Goal: Task Accomplishment & Management: Use online tool/utility

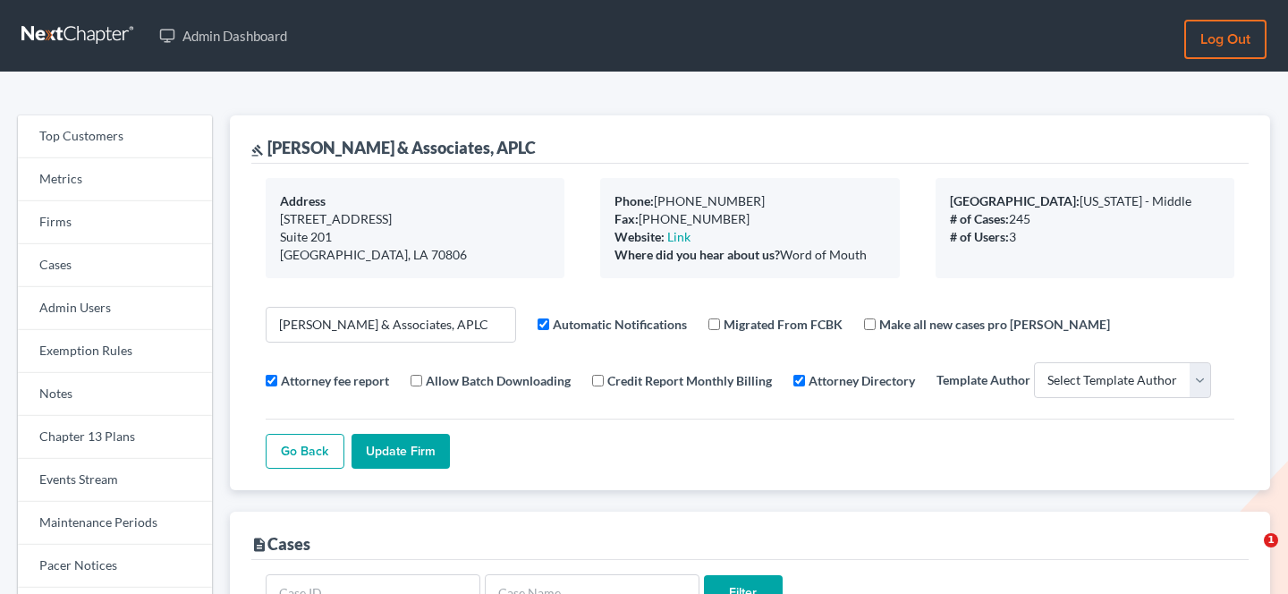
select select
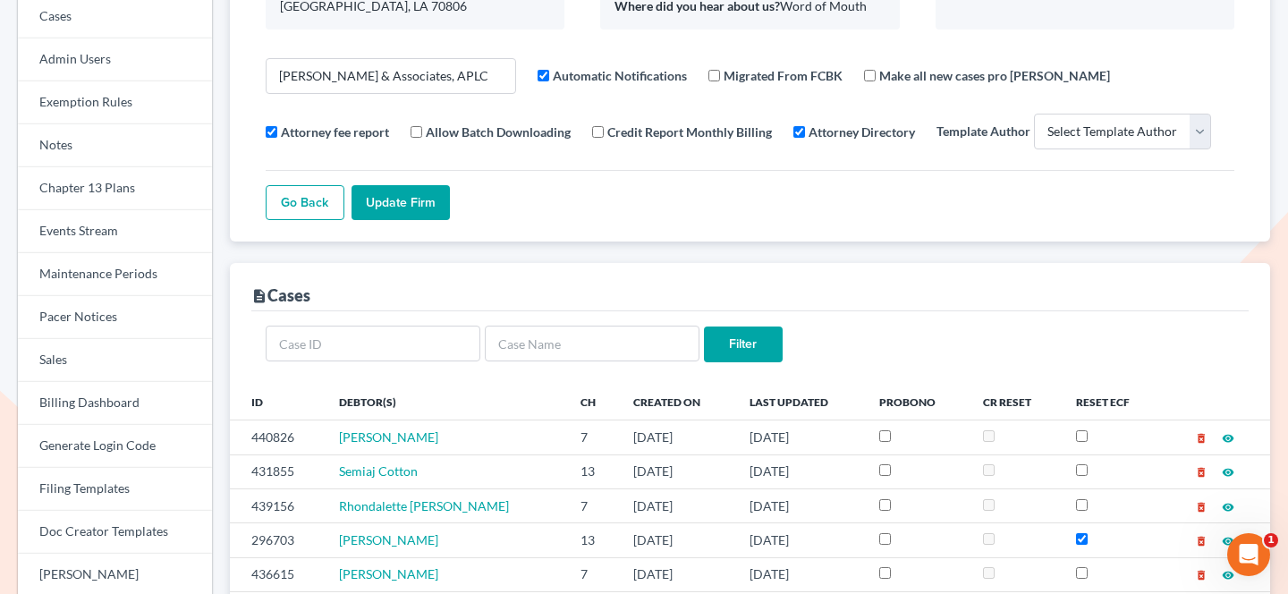
scroll to position [195, 0]
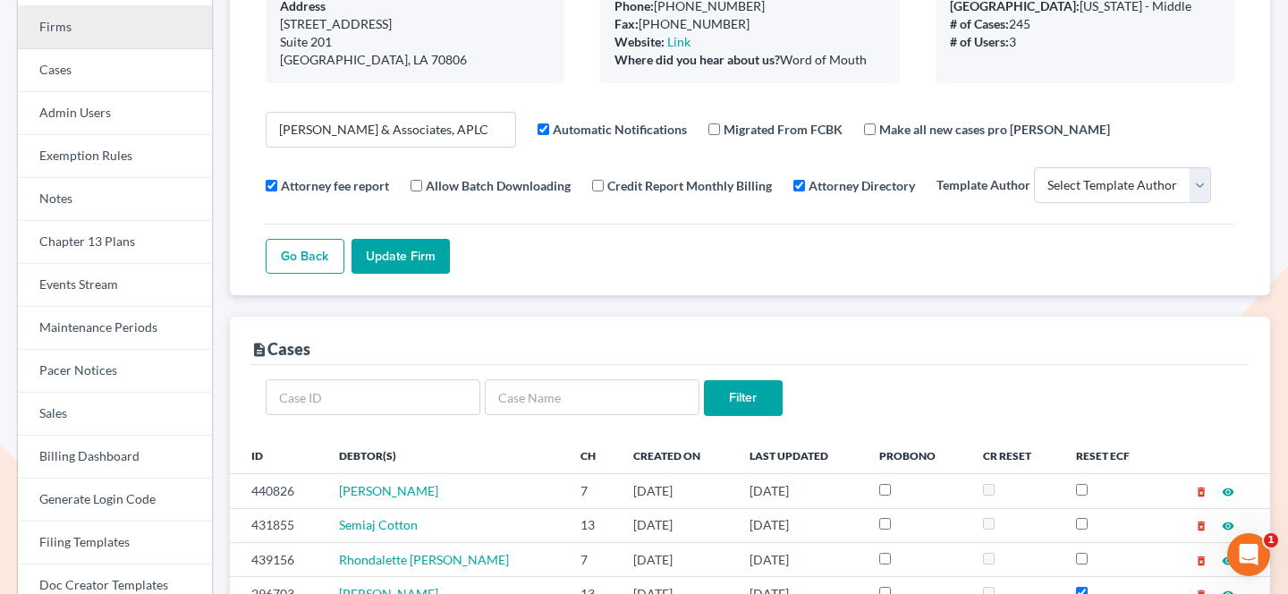
click at [141, 38] on link "Firms" at bounding box center [115, 27] width 194 height 43
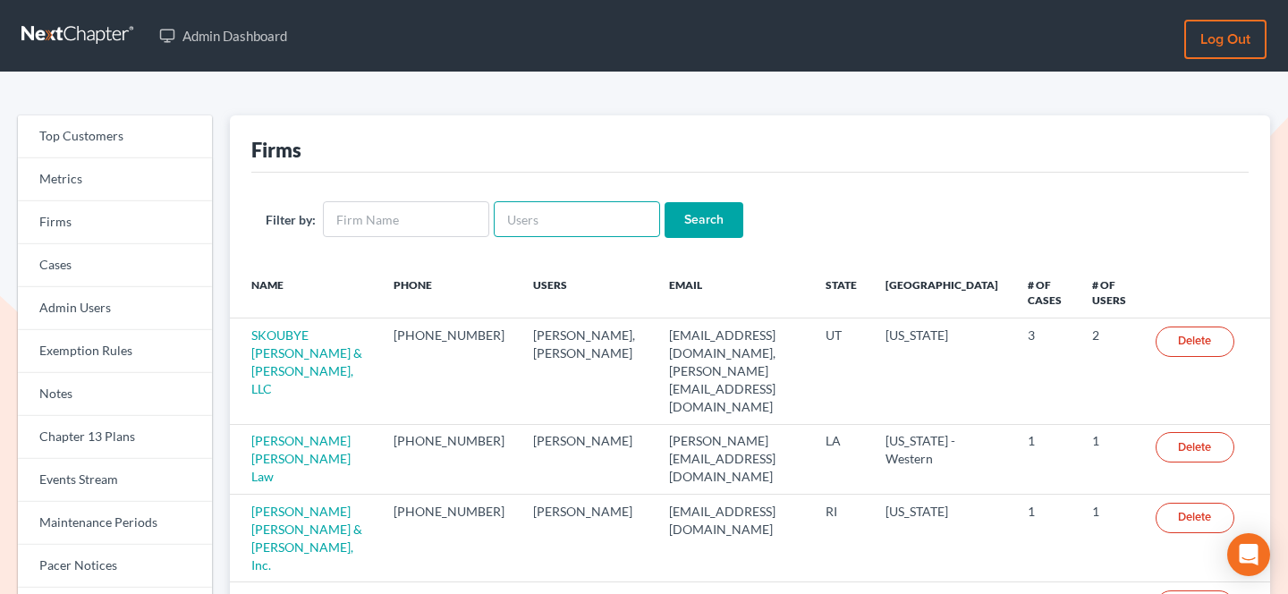
click at [560, 217] on input "text" at bounding box center [577, 219] width 166 height 36
type input "donnaadams"
click at [665, 202] on input "Search" at bounding box center [704, 220] width 79 height 36
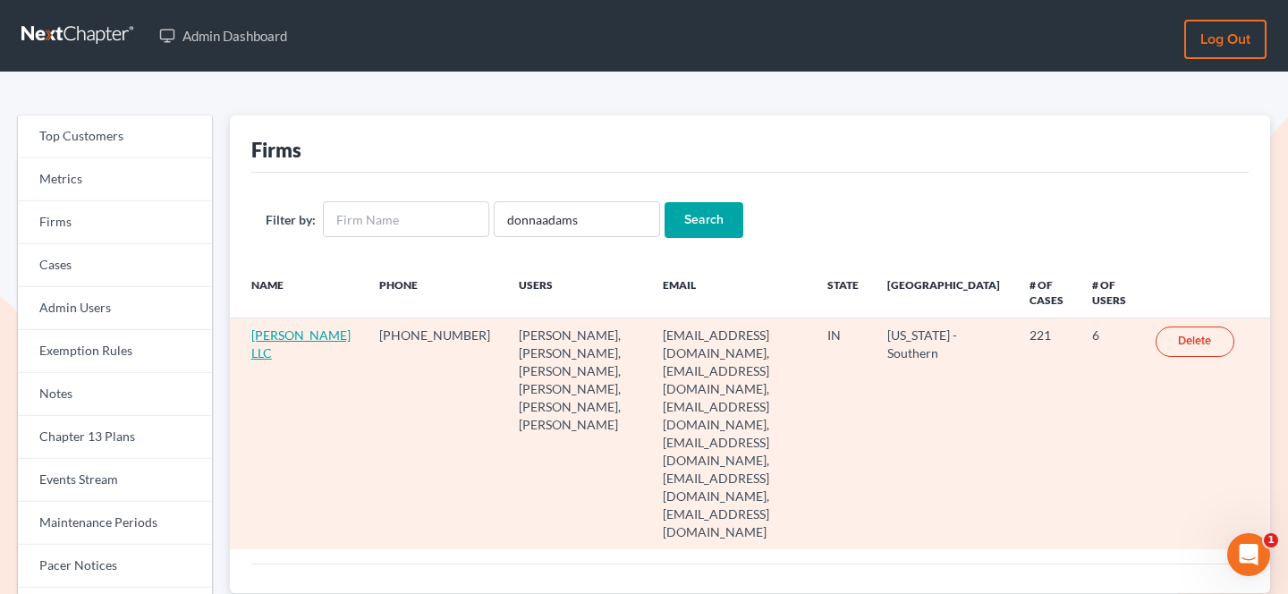
click at [257, 338] on link "[PERSON_NAME] LLC" at bounding box center [300, 343] width 99 height 33
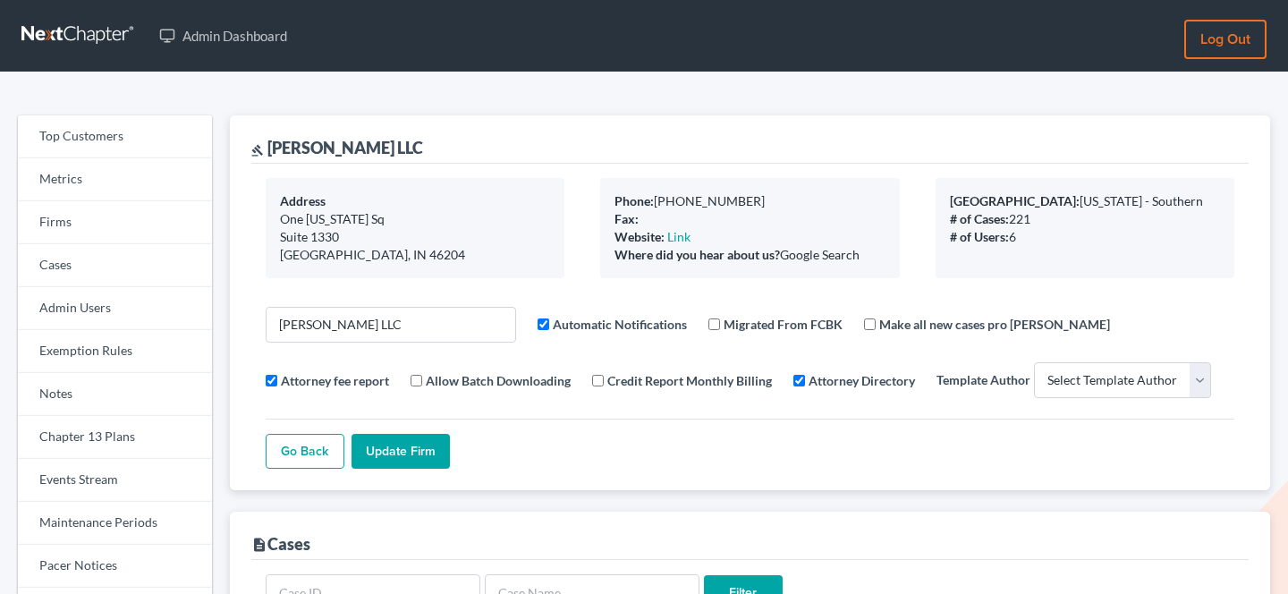
select select
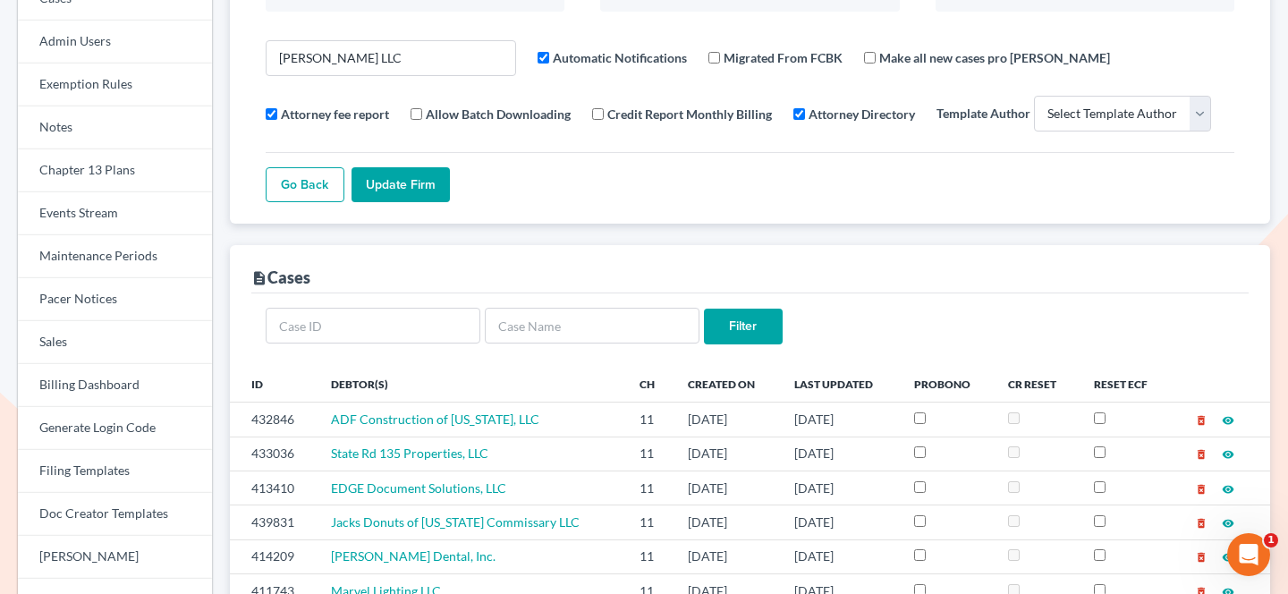
scroll to position [337, 0]
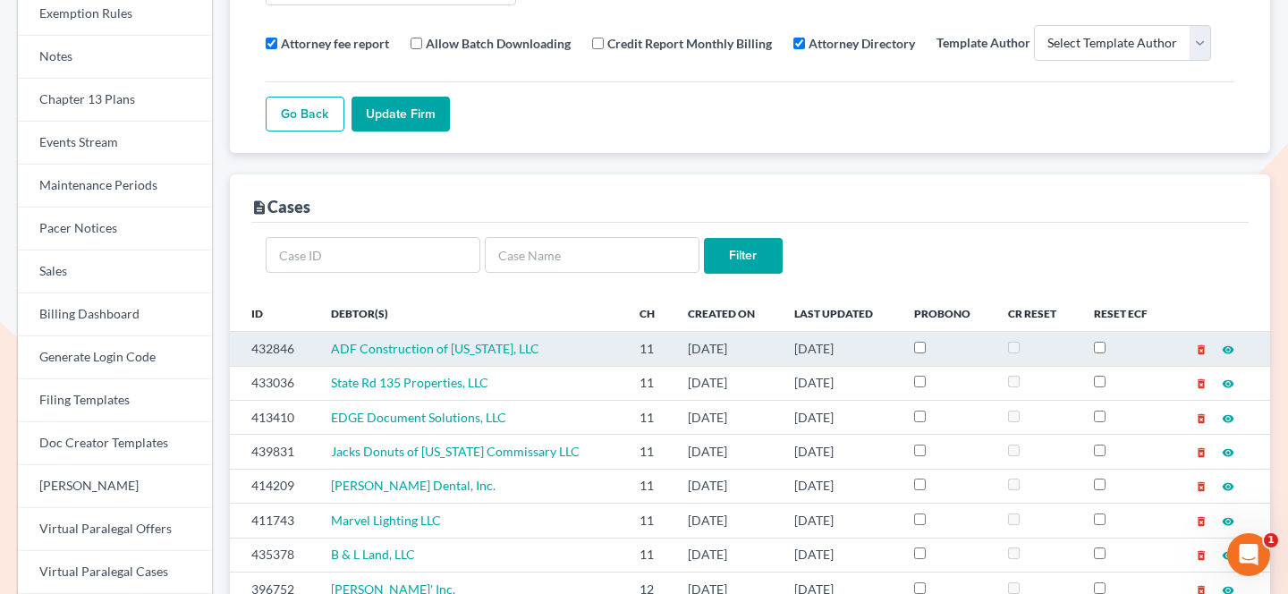
click at [276, 344] on td "432846" at bounding box center [274, 349] width 88 height 34
copy td "432846"
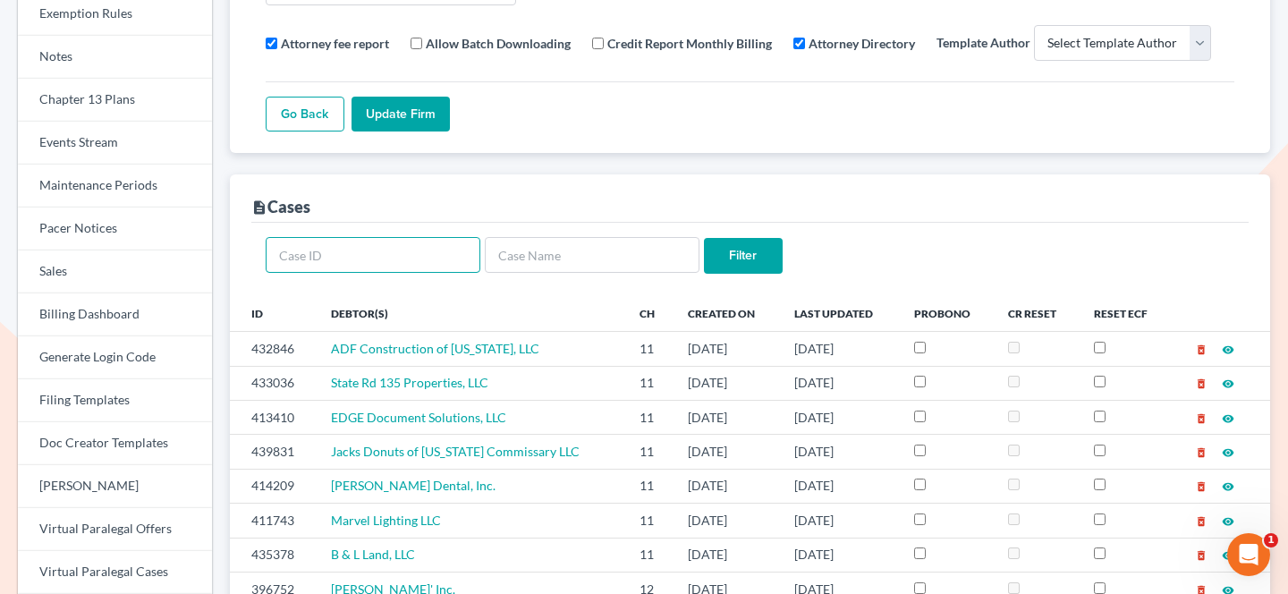
click at [382, 264] on input "text" at bounding box center [373, 255] width 215 height 36
type input "A"
type input "ADF"
click at [704, 238] on input "Filter" at bounding box center [743, 256] width 79 height 36
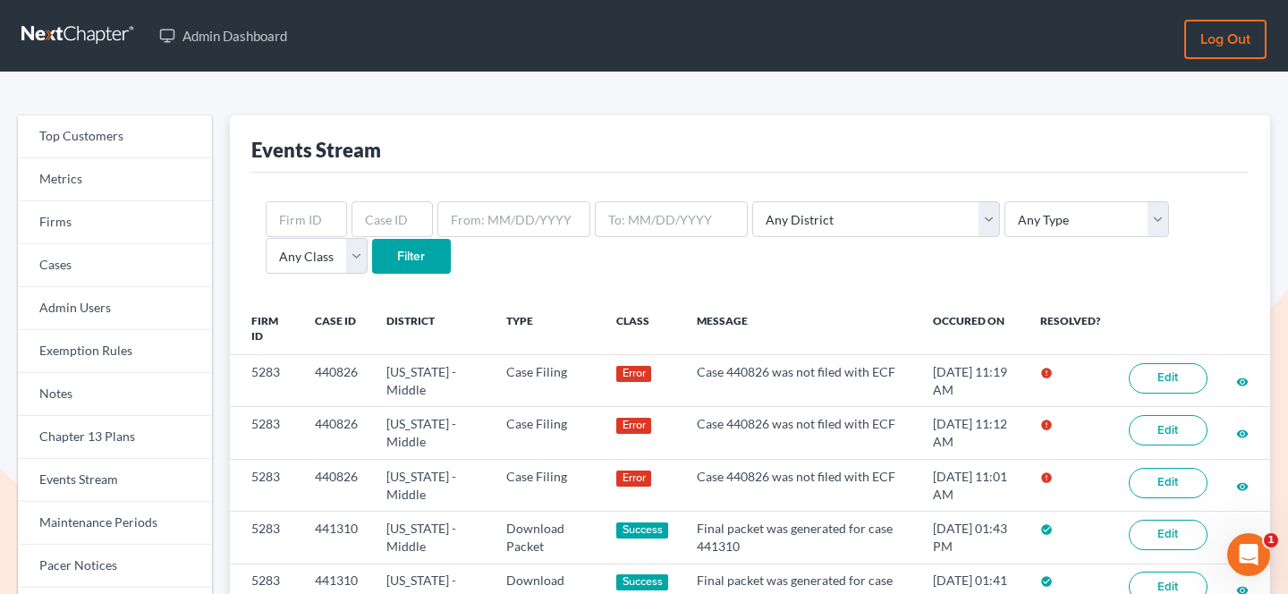
click at [379, 201] on div at bounding box center [392, 219] width 81 height 36
click at [379, 220] on input "text" at bounding box center [392, 219] width 81 height 36
paste input "432846"
type input "432846"
click at [372, 239] on input "Filter" at bounding box center [411, 257] width 79 height 36
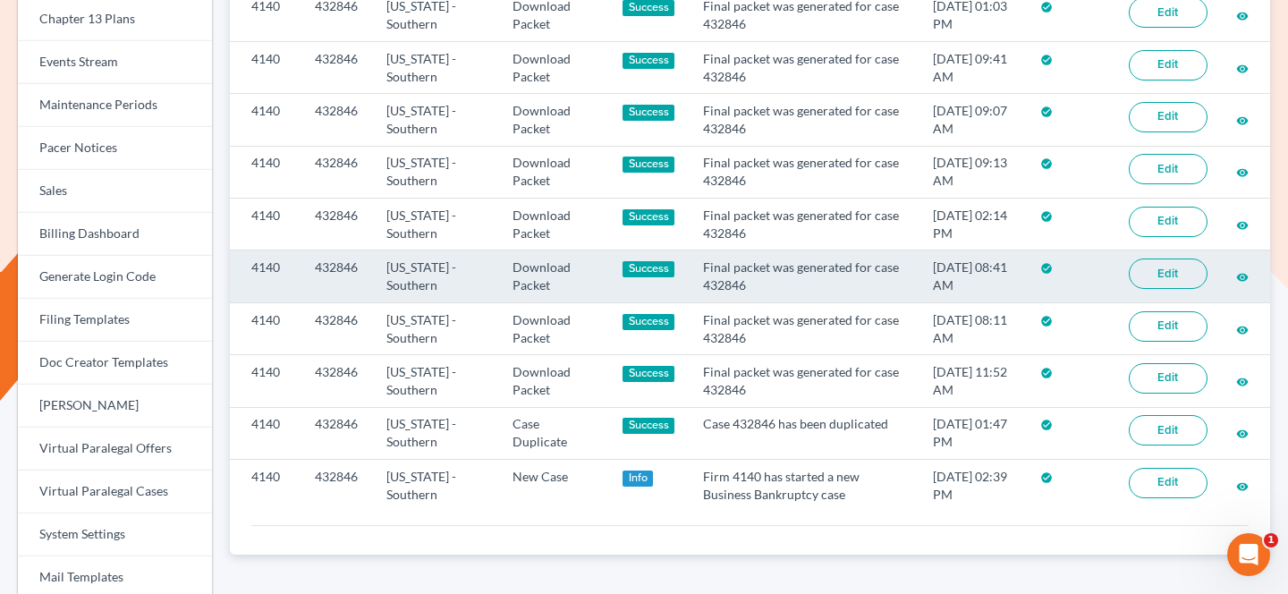
scroll to position [420, 0]
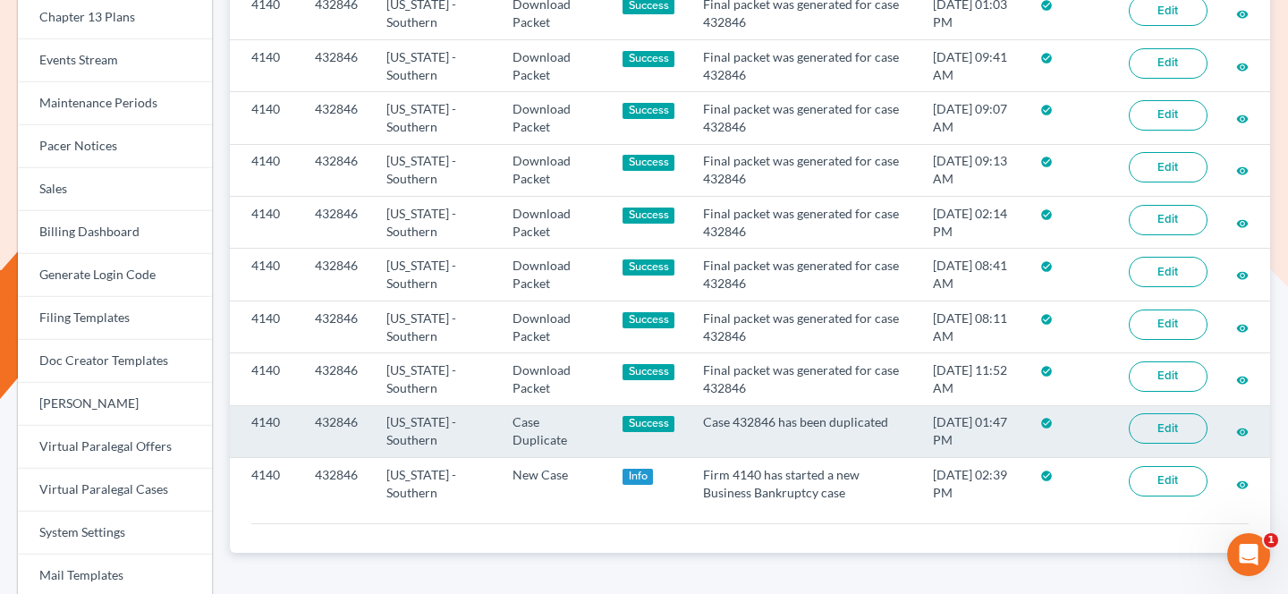
click at [1168, 430] on link "Edit" at bounding box center [1168, 428] width 79 height 30
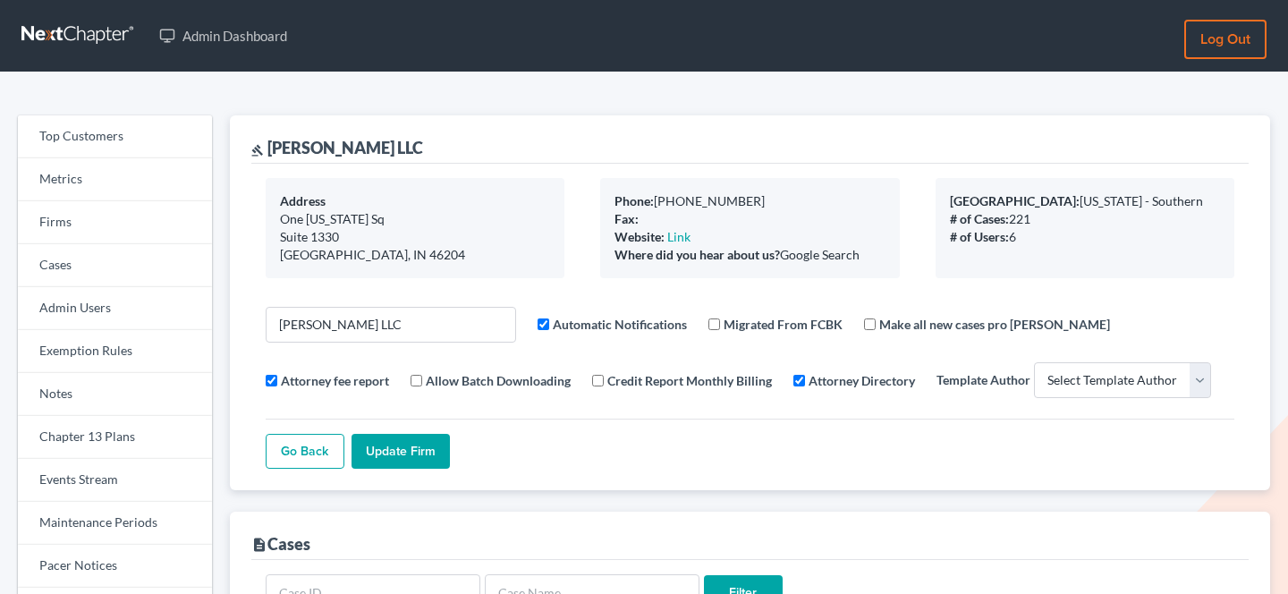
select select
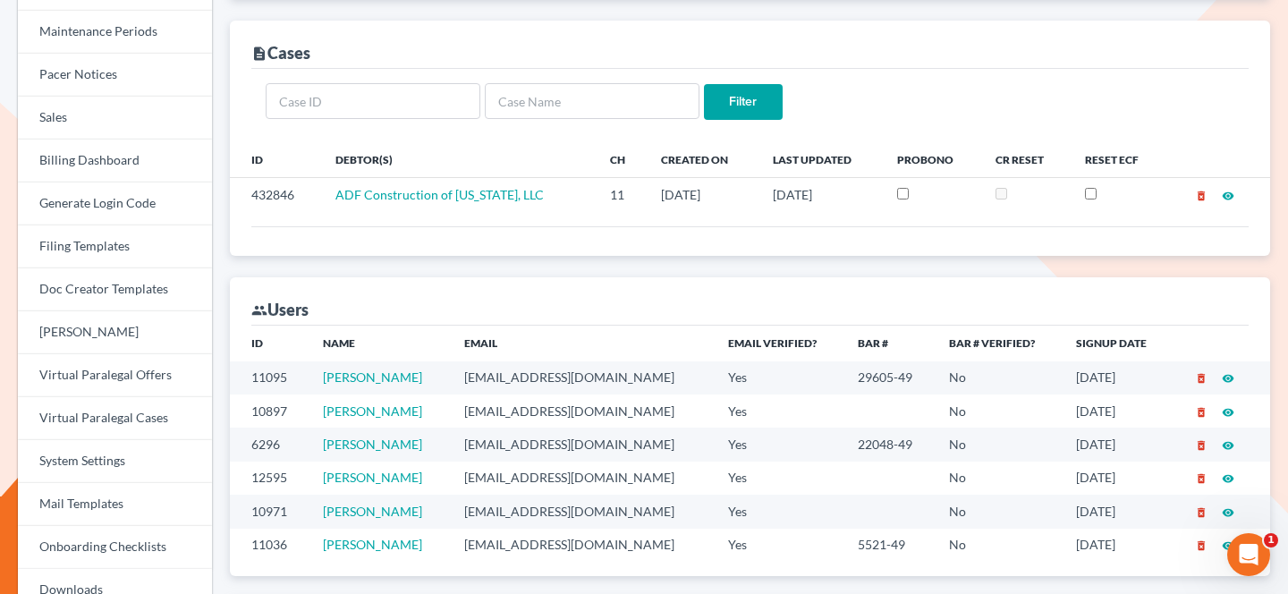
scroll to position [484, 0]
